Goal: Task Accomplishment & Management: Manage account settings

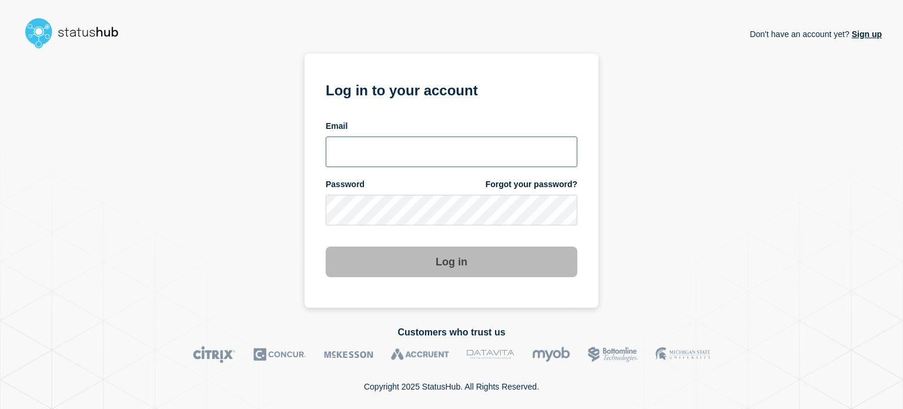
type input "[EMAIL_ADDRESS][DOMAIN_NAME]"
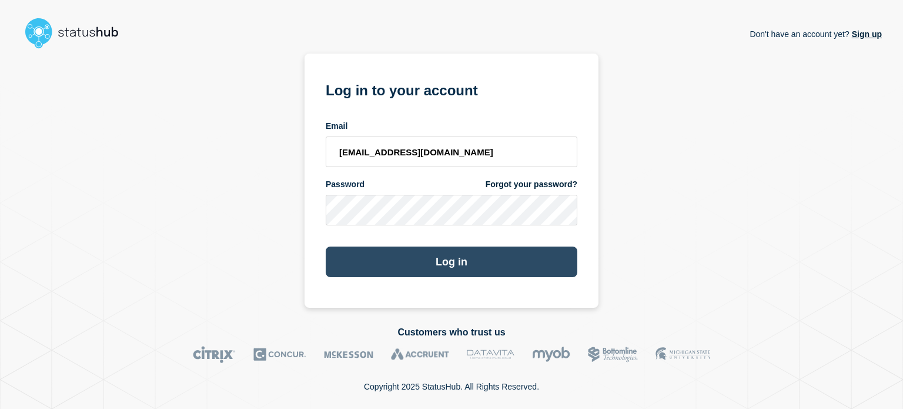
click at [450, 266] on button "Log in" at bounding box center [452, 261] width 252 height 31
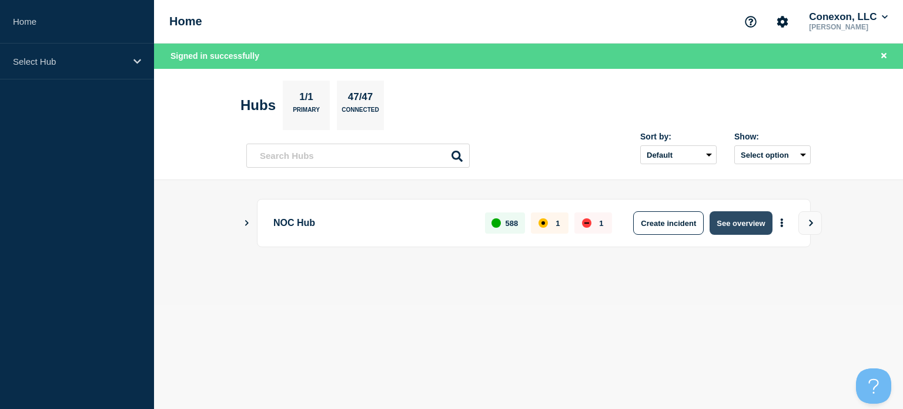
click at [727, 227] on button "See overview" at bounding box center [741, 223] width 62 height 24
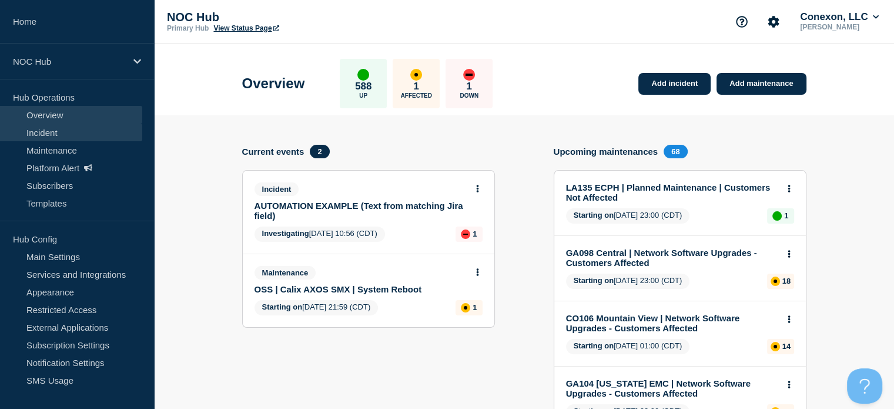
click at [73, 135] on link "Incident" at bounding box center [71, 132] width 142 height 18
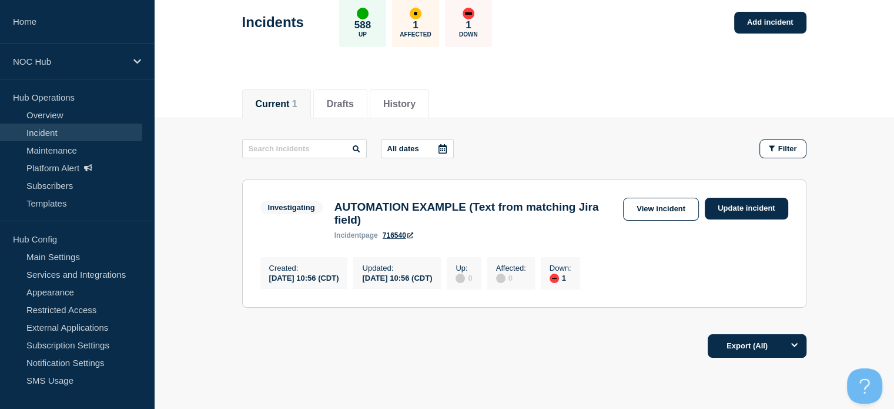
scroll to position [64, 0]
click at [354, 109] on button "Drafts" at bounding box center [340, 104] width 27 height 11
